Goal: Task Accomplishment & Management: Complete application form

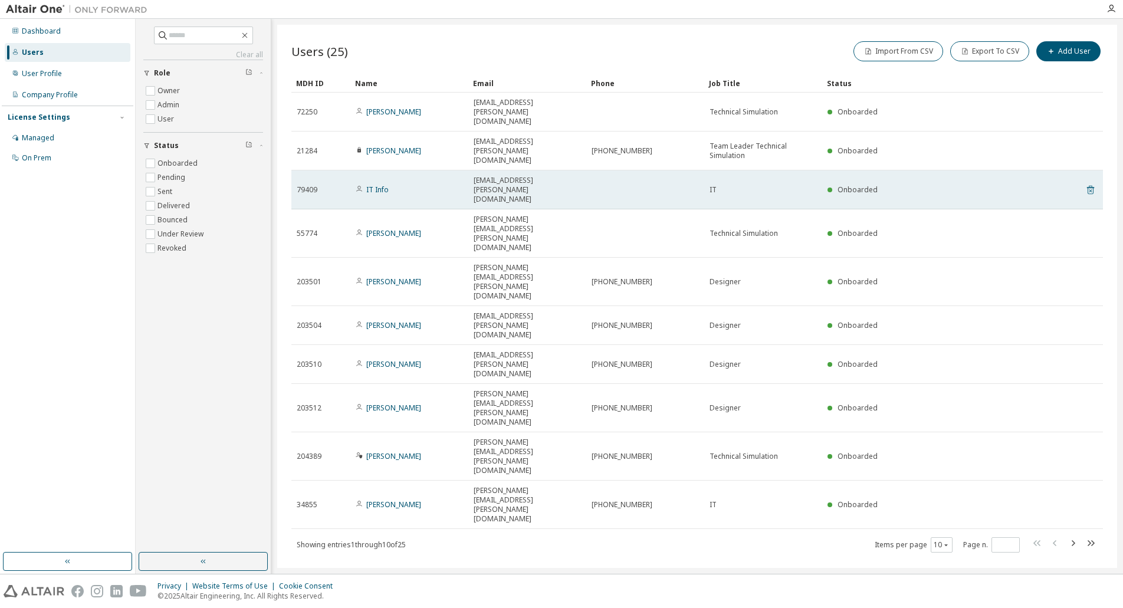
click at [1091, 183] on icon at bounding box center [1090, 190] width 11 height 14
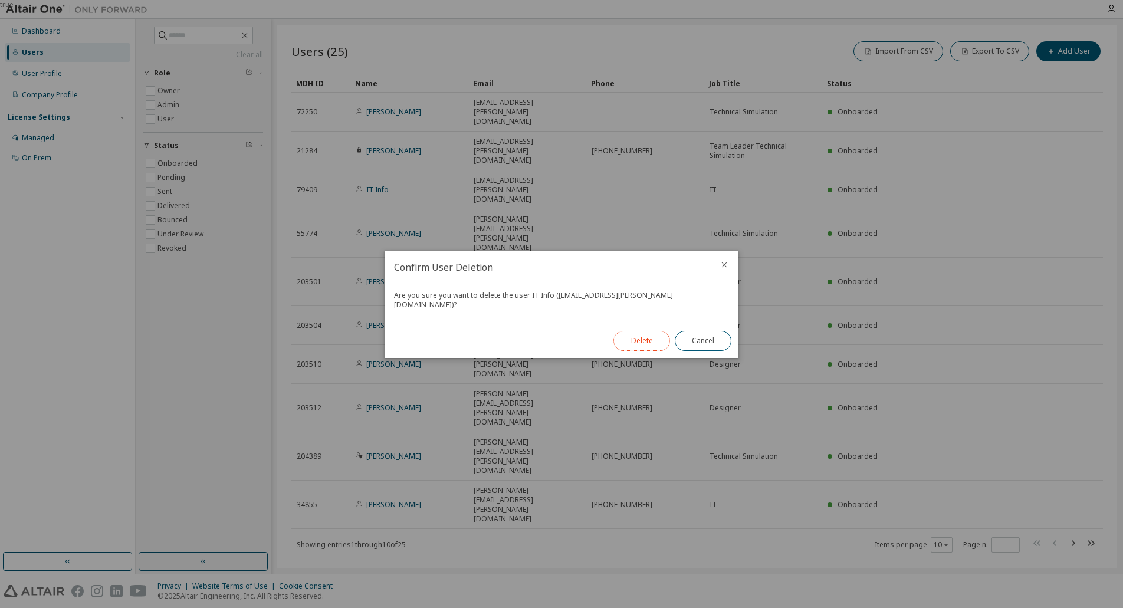
click at [645, 336] on button "Delete" at bounding box center [642, 341] width 57 height 20
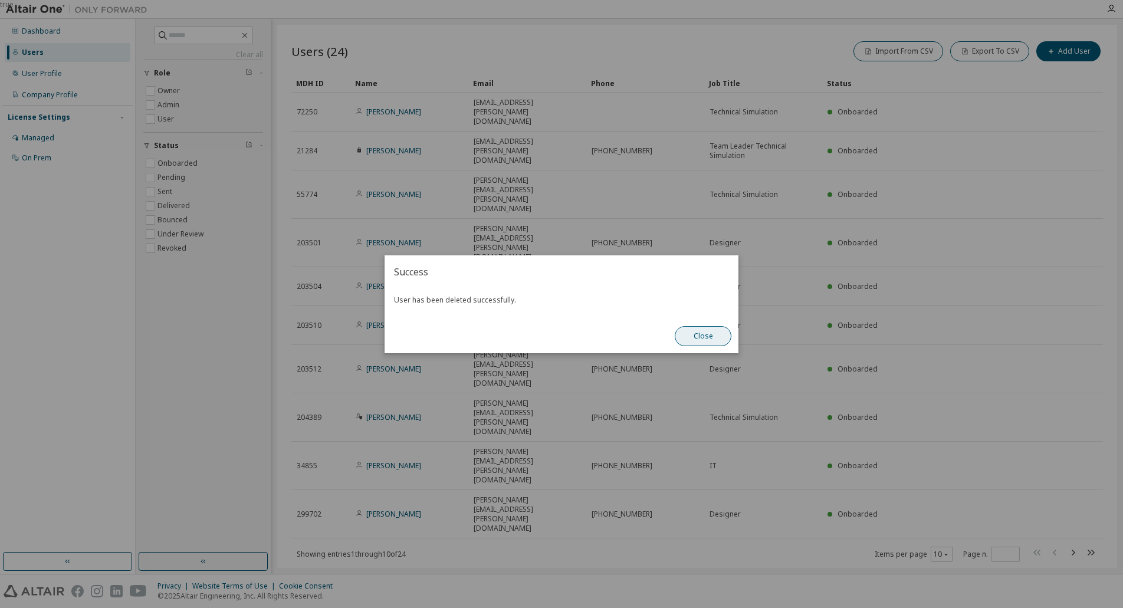
click at [704, 335] on button "Close" at bounding box center [703, 336] width 57 height 20
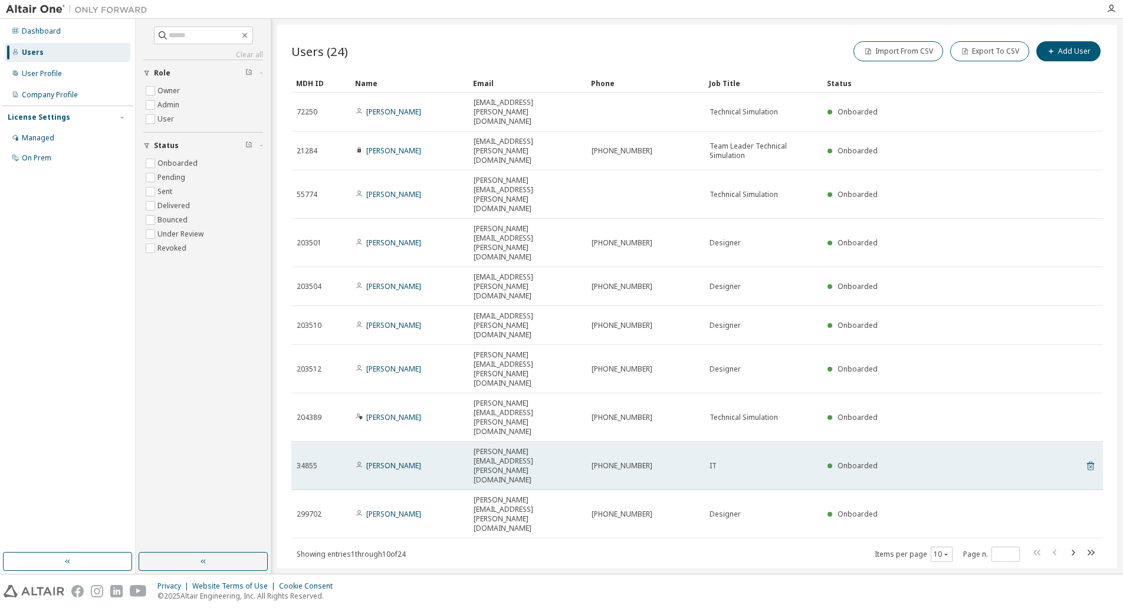
click at [1089, 462] on icon at bounding box center [1090, 466] width 7 height 9
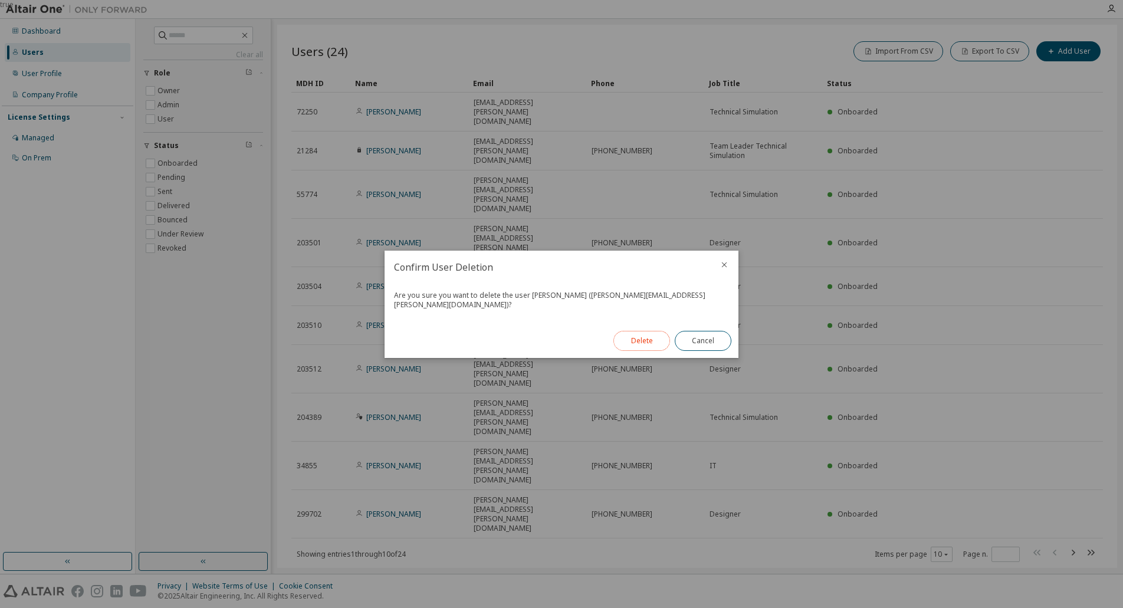
click at [637, 334] on button "Delete" at bounding box center [642, 341] width 57 height 20
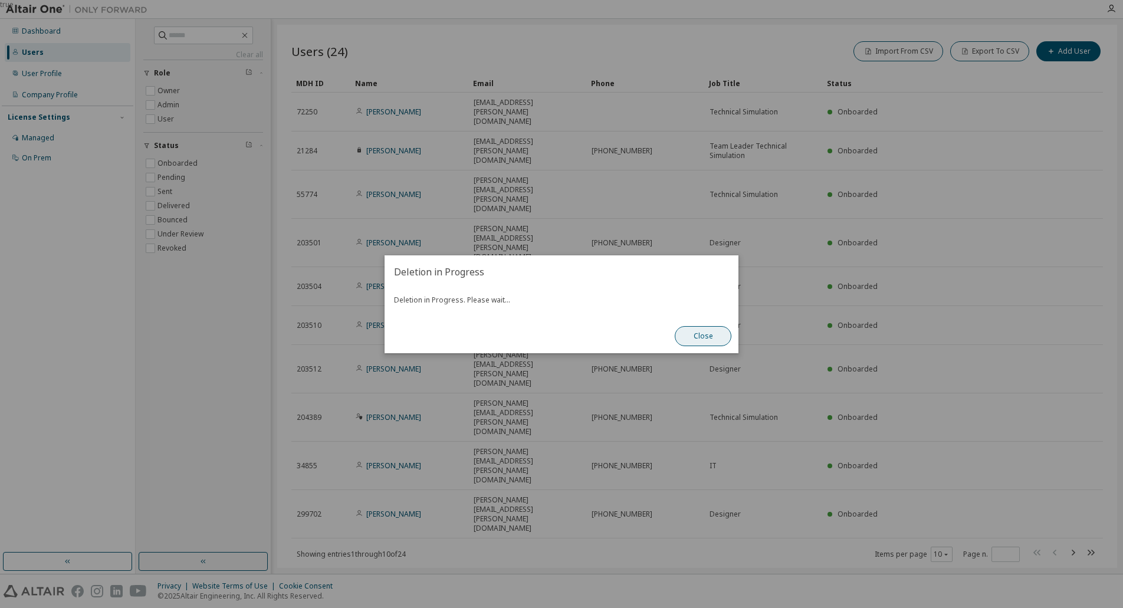
click at [709, 337] on button "Close" at bounding box center [703, 336] width 57 height 20
click at [706, 334] on button "Close" at bounding box center [703, 336] width 57 height 20
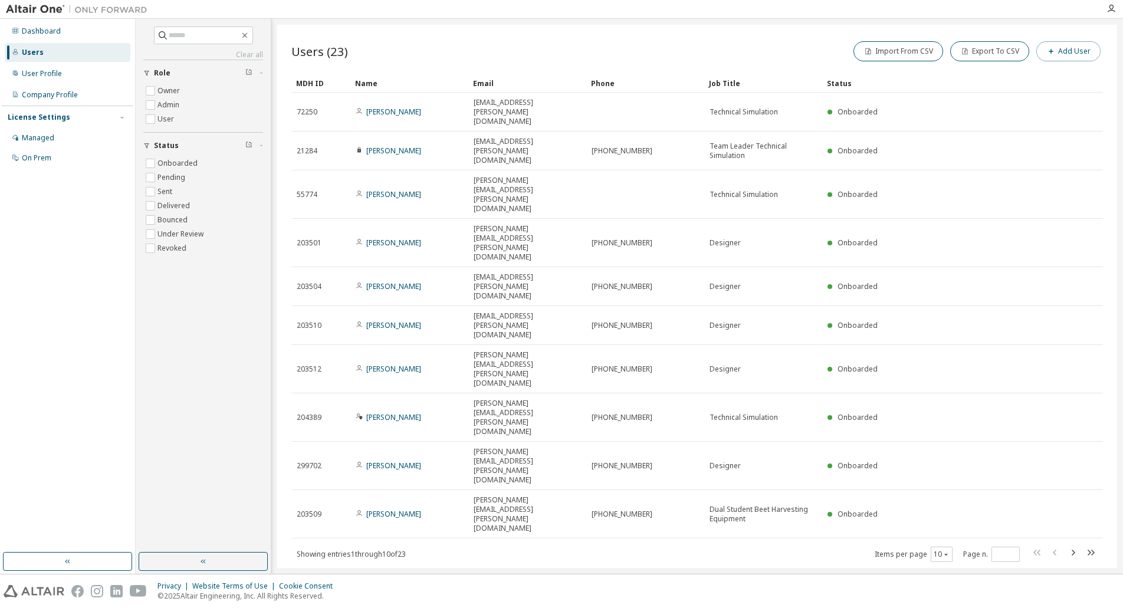
click at [1060, 47] on button "Add User" at bounding box center [1068, 51] width 64 height 20
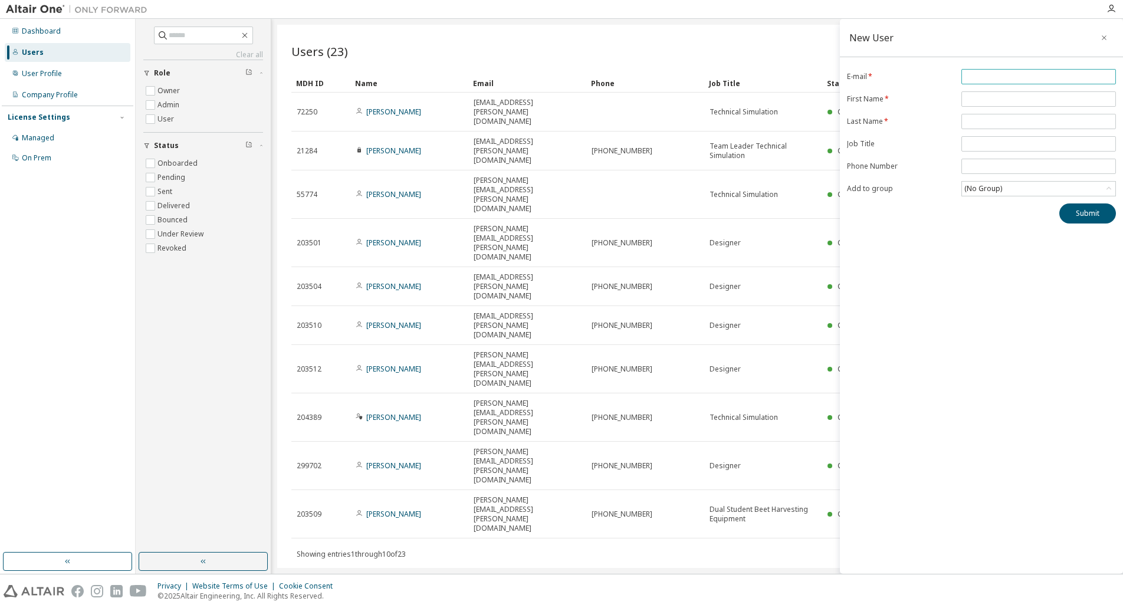
click at [984, 72] on input "email" at bounding box center [1039, 76] width 149 height 9
type input "**********"
click at [992, 101] on input "text" at bounding box center [1039, 98] width 149 height 9
type input "**"
drag, startPoint x: 993, startPoint y: 115, endPoint x: 989, endPoint y: 121, distance: 7.2
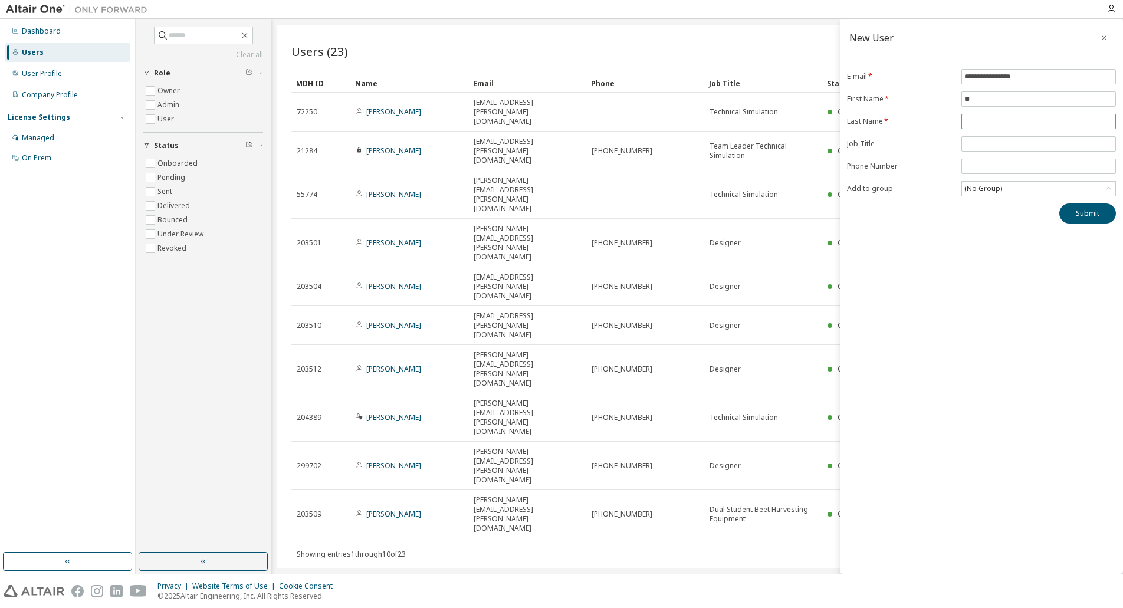
click at [992, 116] on span at bounding box center [1039, 121] width 155 height 15
click at [989, 121] on input "text" at bounding box center [1039, 121] width 149 height 9
type input "****"
click at [988, 163] on input "tel" at bounding box center [1039, 166] width 149 height 9
type input "**********"
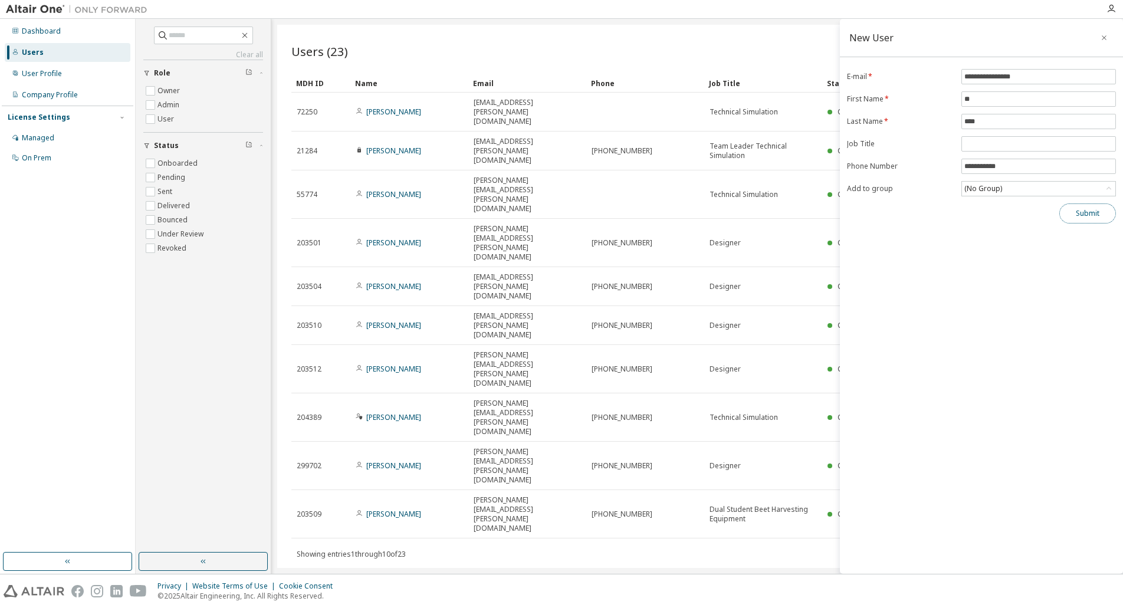
click at [1085, 216] on button "Submit" at bounding box center [1087, 214] width 57 height 20
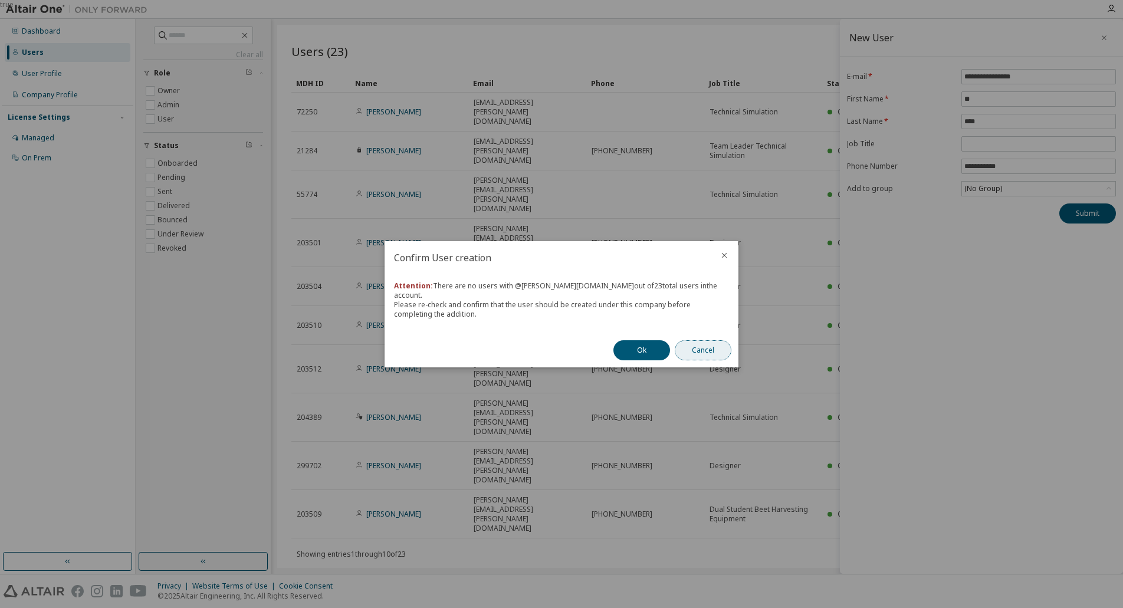
click at [706, 340] on button "Cancel" at bounding box center [703, 350] width 57 height 20
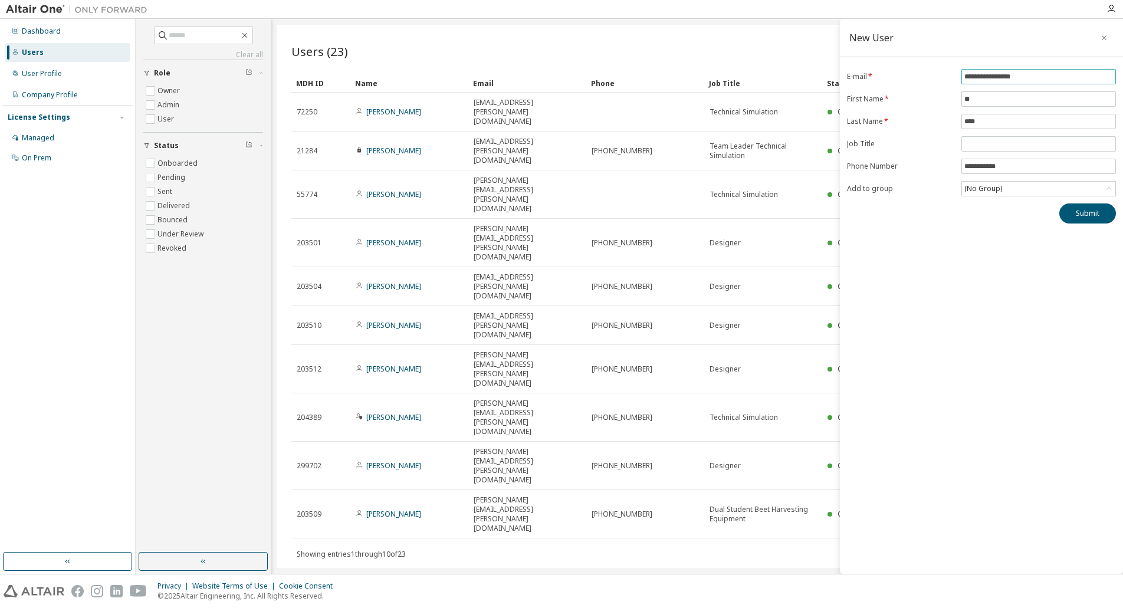
click at [1014, 78] on input "**********" at bounding box center [1039, 76] width 149 height 9
type input "**********"
click at [1002, 99] on input "**" at bounding box center [1039, 98] width 149 height 9
click at [1081, 217] on button "Submit" at bounding box center [1087, 214] width 57 height 20
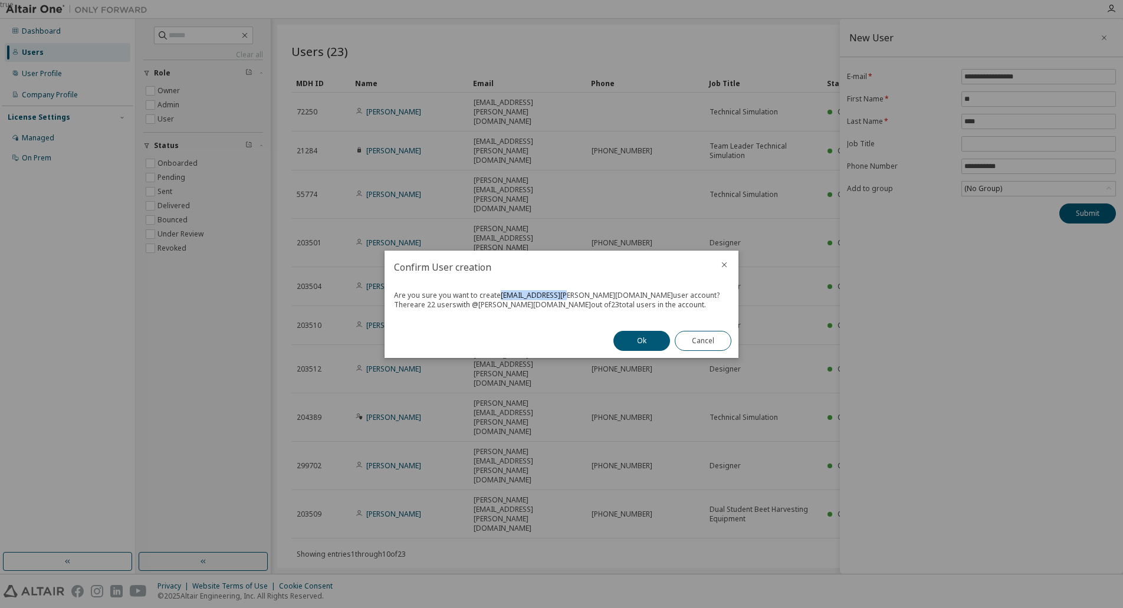
drag, startPoint x: 498, startPoint y: 296, endPoint x: 562, endPoint y: 297, distance: 63.7
click at [562, 297] on div "Are you sure you want to create it-info@grimme.de user account?" at bounding box center [561, 295] width 335 height 9
click at [635, 343] on button "Ok" at bounding box center [642, 341] width 57 height 20
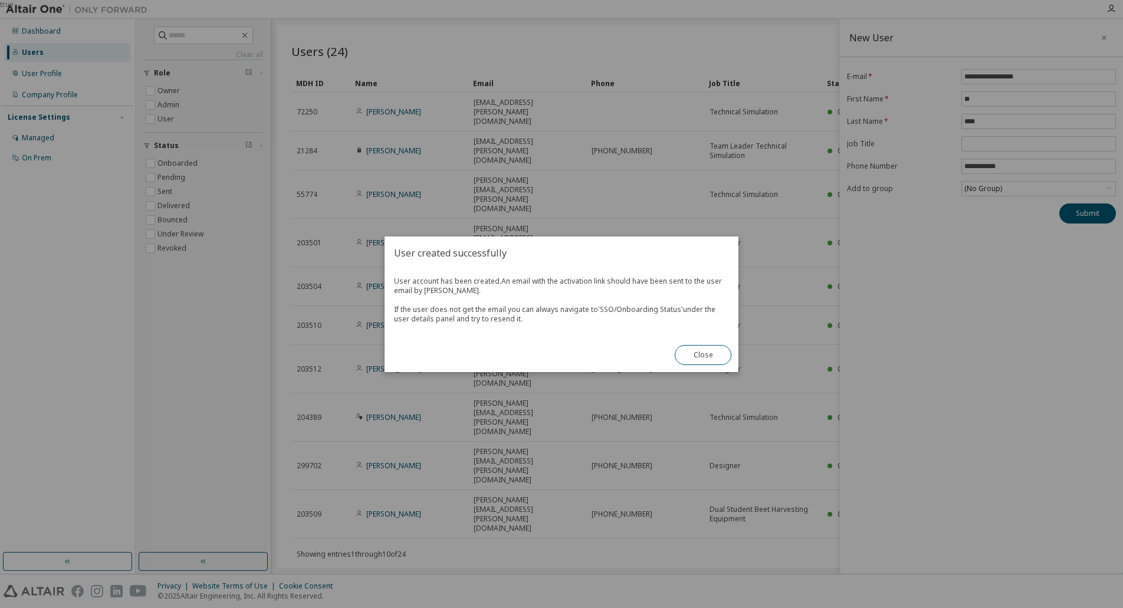
click at [686, 352] on button "Close" at bounding box center [703, 355] width 57 height 20
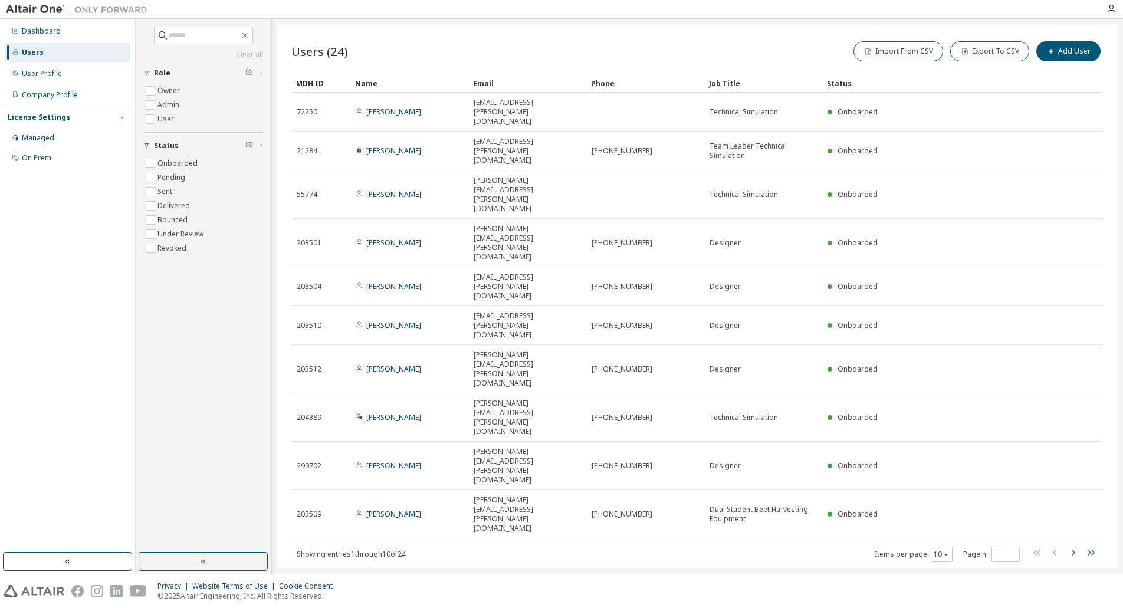
click at [1095, 546] on icon "button" at bounding box center [1091, 553] width 14 height 14
type input "*"
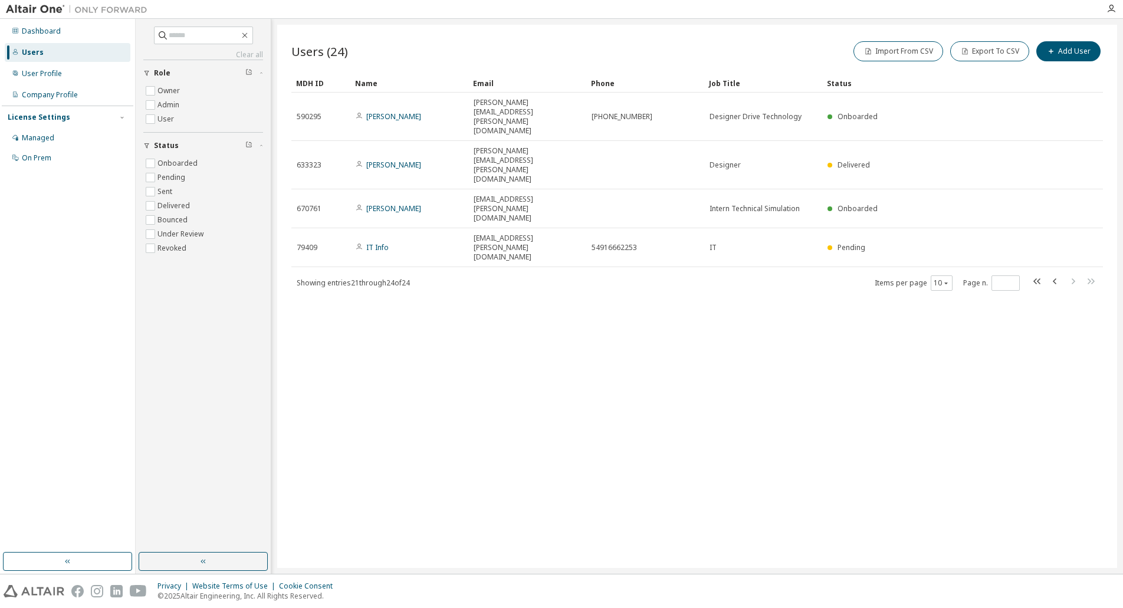
click at [634, 351] on div "Users (24) Import From CSV Export To CSV Add User Clear Load Save Save As Field…" at bounding box center [697, 296] width 840 height 543
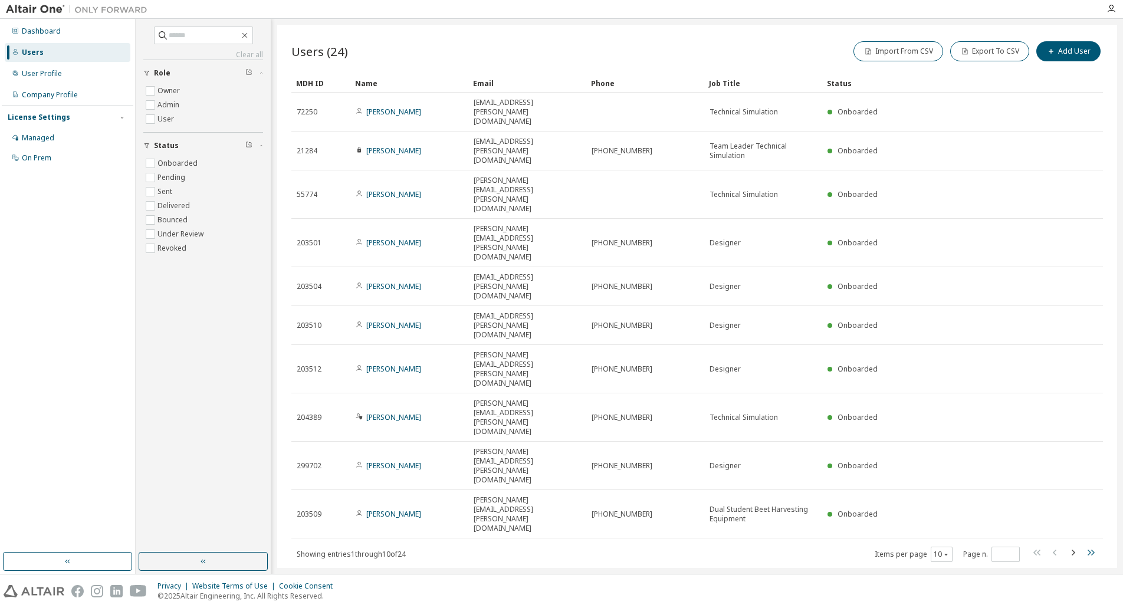
click at [1089, 550] on icon "button" at bounding box center [1091, 553] width 7 height 6
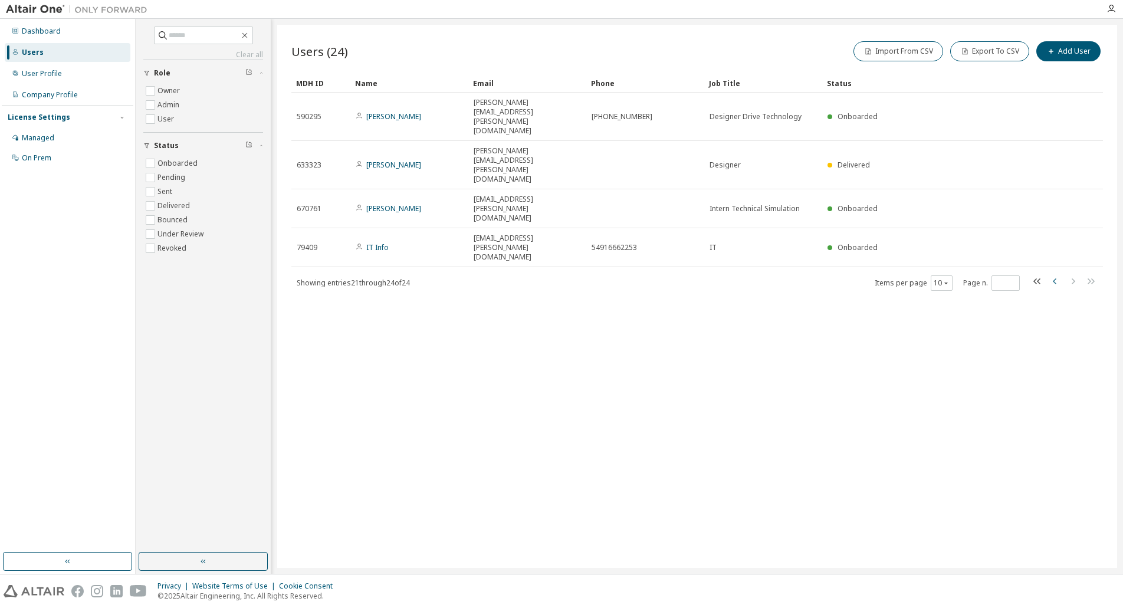
click at [1056, 278] on icon "button" at bounding box center [1055, 281] width 4 height 6
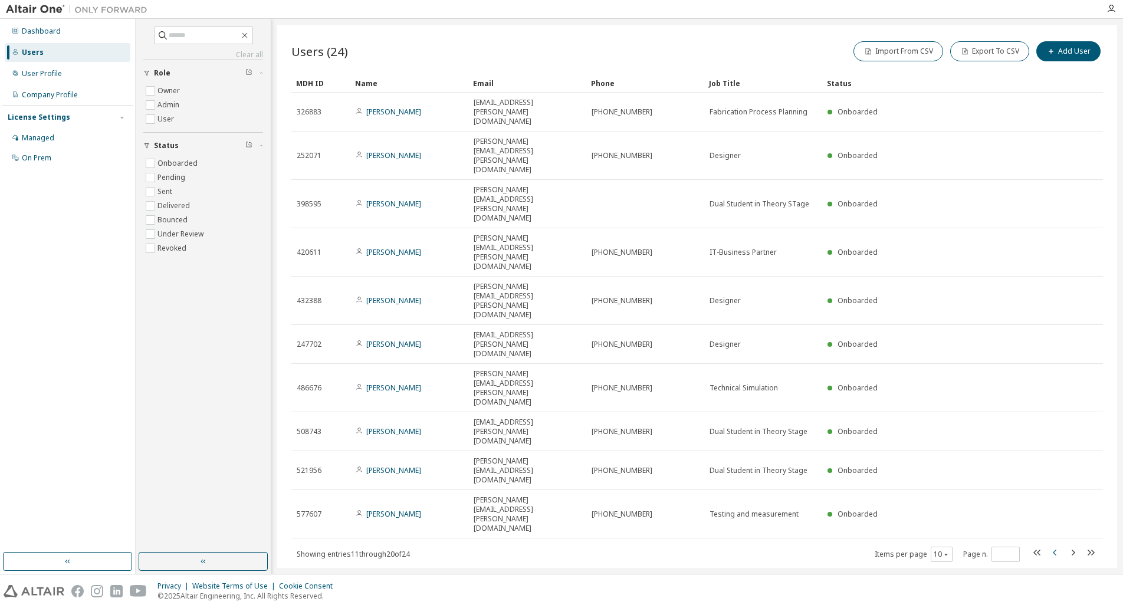
click at [1057, 546] on icon "button" at bounding box center [1055, 553] width 14 height 14
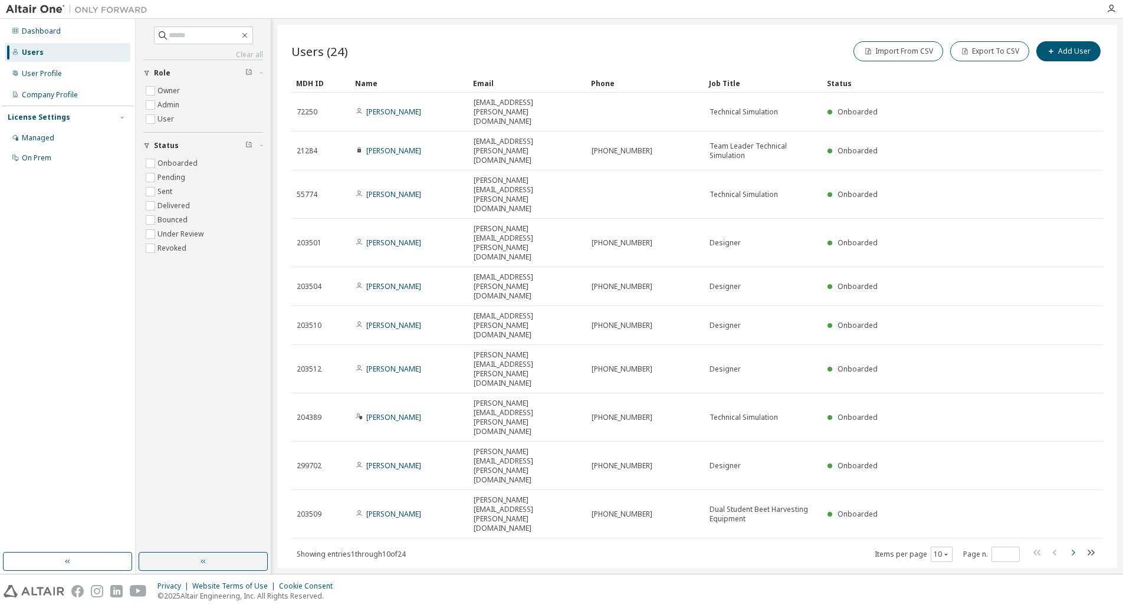
click at [1072, 546] on icon "button" at bounding box center [1073, 553] width 14 height 14
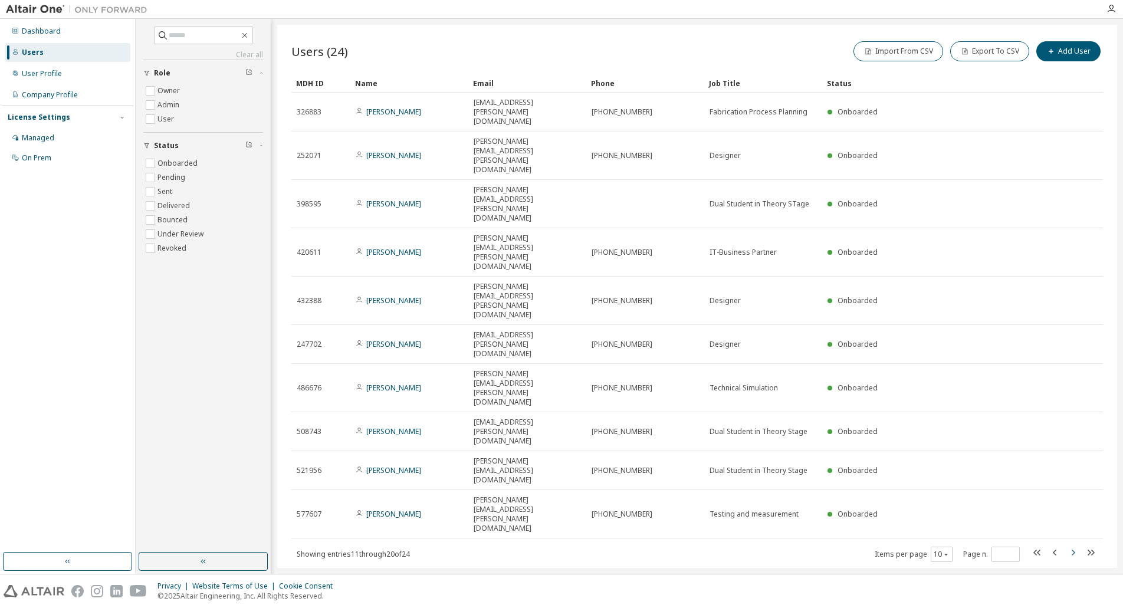
click at [1074, 546] on icon "button" at bounding box center [1073, 553] width 14 height 14
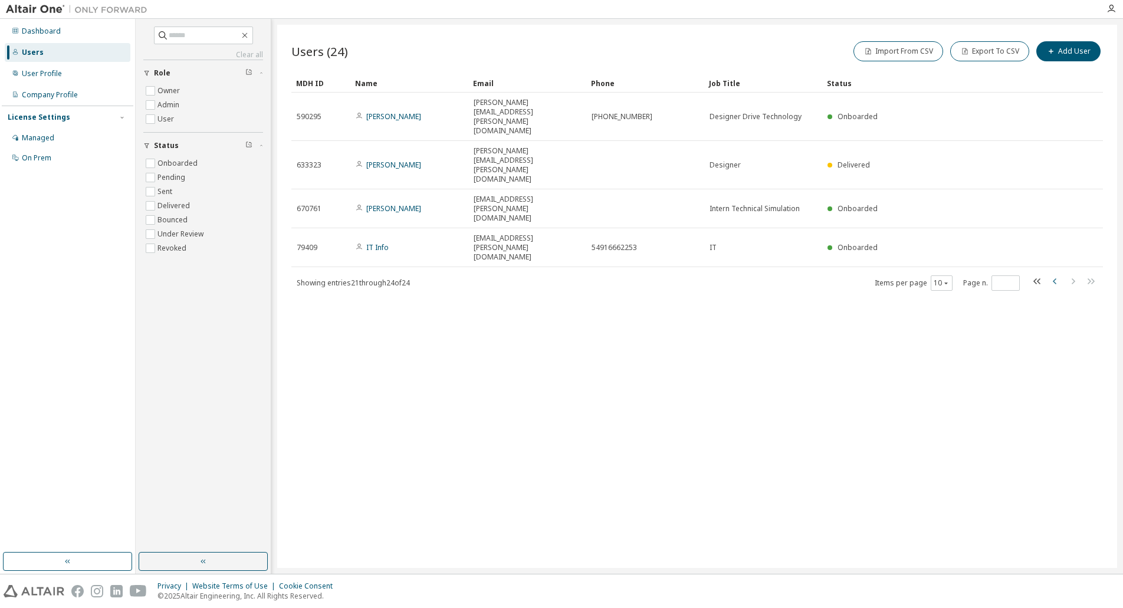
click at [1053, 274] on icon "button" at bounding box center [1055, 281] width 14 height 14
type input "*"
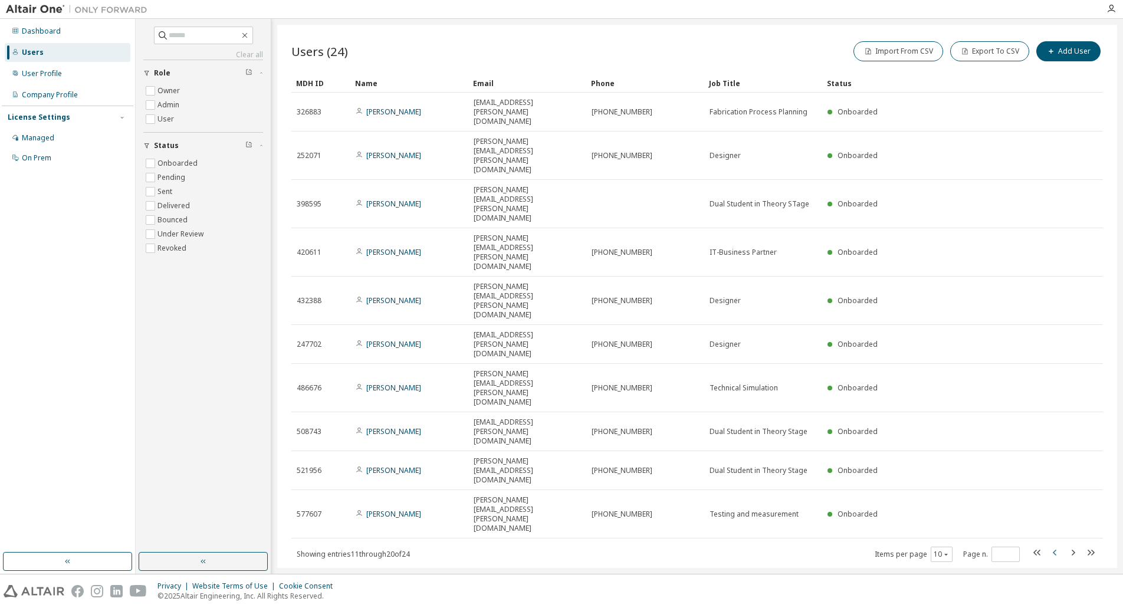
click at [1053, 277] on tr "432388 [PERSON_NAME] [PERSON_NAME][EMAIL_ADDRESS][PERSON_NAME][DOMAIN_NAME] [PH…" at bounding box center [697, 301] width 812 height 48
